Goal: Task Accomplishment & Management: Use online tool/utility

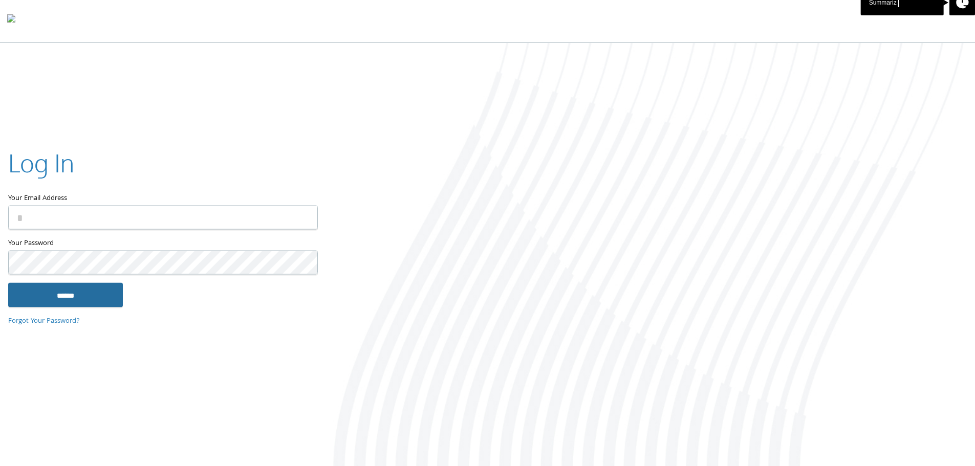
type input "**********"
click at [92, 295] on input "******" at bounding box center [65, 294] width 115 height 25
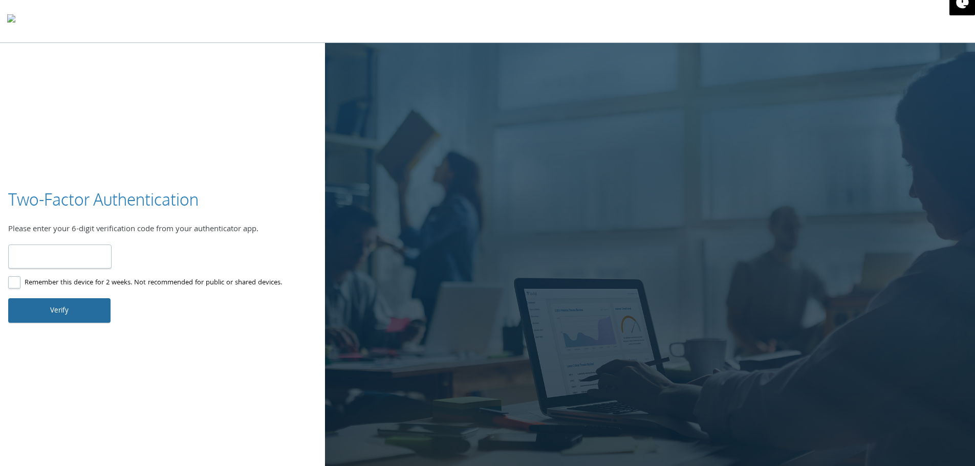
type input "******"
click at [74, 312] on button "Verify" at bounding box center [59, 310] width 102 height 25
